Goal: Ask a question

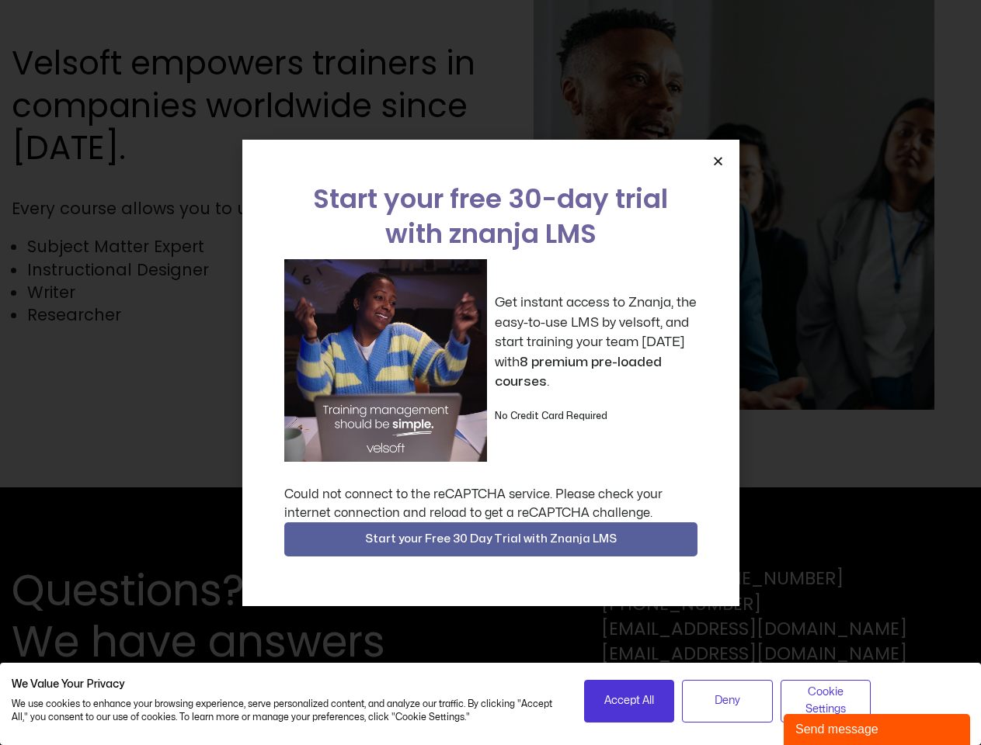
click at [490, 373] on div "Get instant access to Znanja, the easy-to-use LMS by velsoft, and start trainin…" at bounding box center [490, 360] width 413 height 203
click at [717, 161] on icon "Close" at bounding box center [718, 161] width 12 height 12
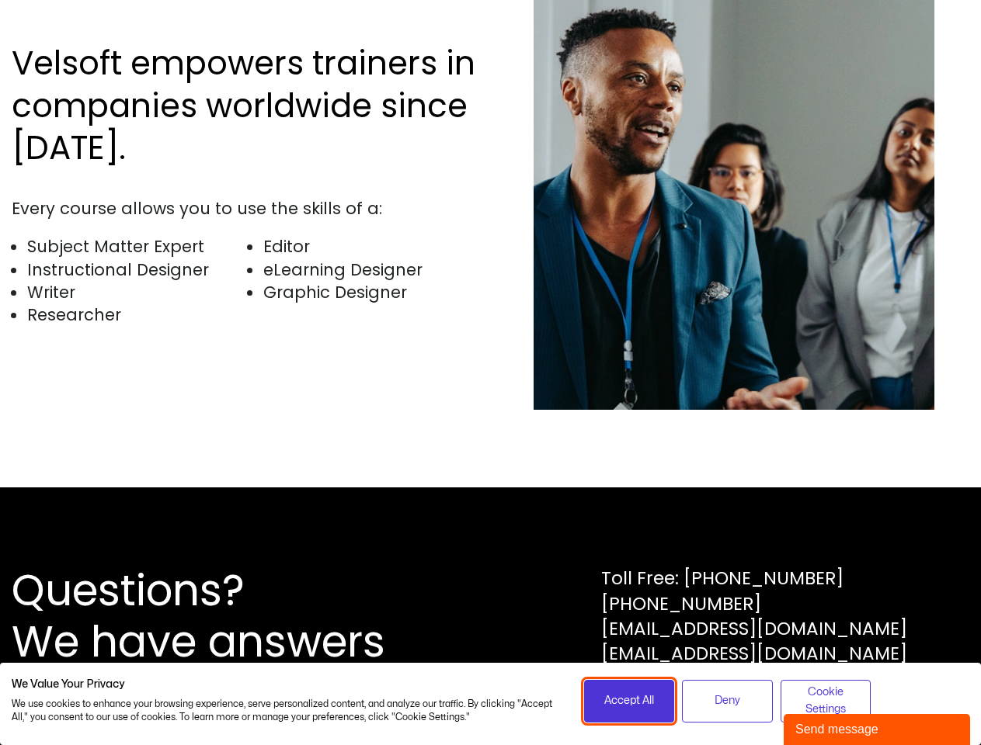
click at [629, 701] on span "Accept All" at bounding box center [629, 700] width 50 height 17
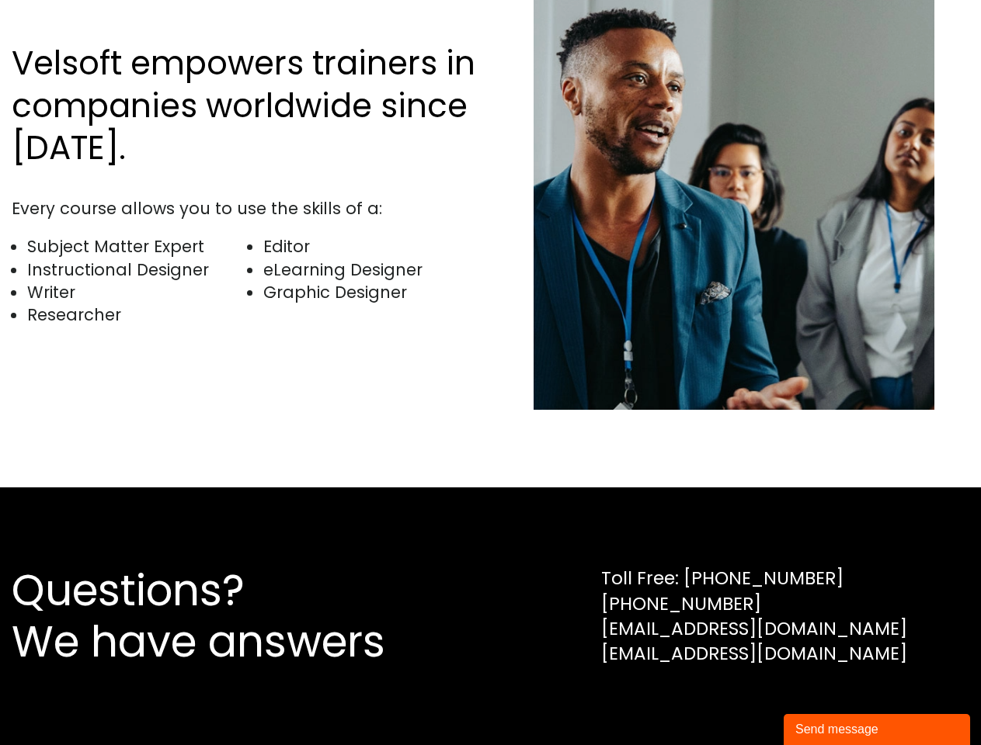
click at [727, 701] on div "Questions? We have answers Toll Free: [PHONE_NUMBER] [PHONE_NUMBER] [EMAIL_ADDR…" at bounding box center [490, 617] width 981 height 258
click at [825, 701] on div "Questions? We have answers Toll Free: [PHONE_NUMBER] [PHONE_NUMBER] [EMAIL_ADDR…" at bounding box center [490, 617] width 981 height 258
click at [876, 730] on div "Send message" at bounding box center [876, 729] width 163 height 19
